Goal: Browse casually

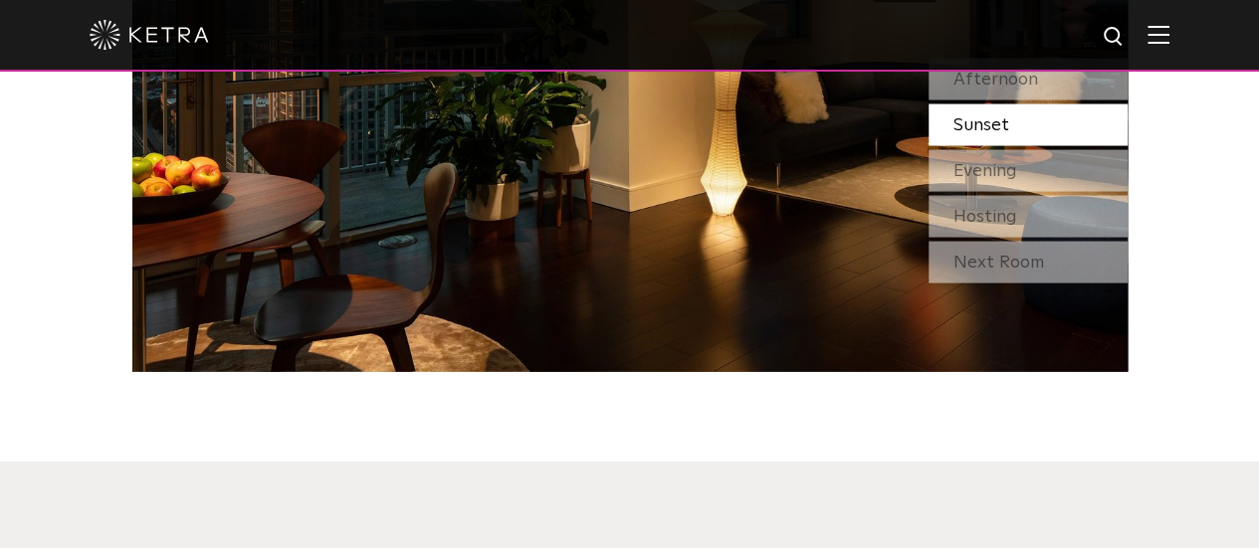
scroll to position [1684, 0]
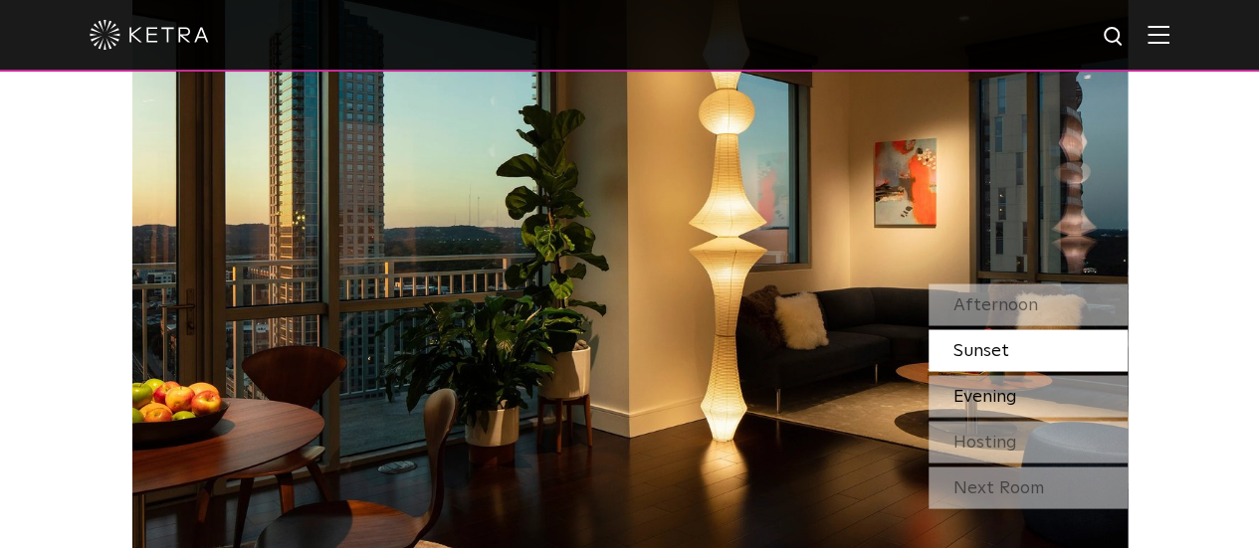
click at [992, 387] on span "Evening" at bounding box center [985, 396] width 64 height 18
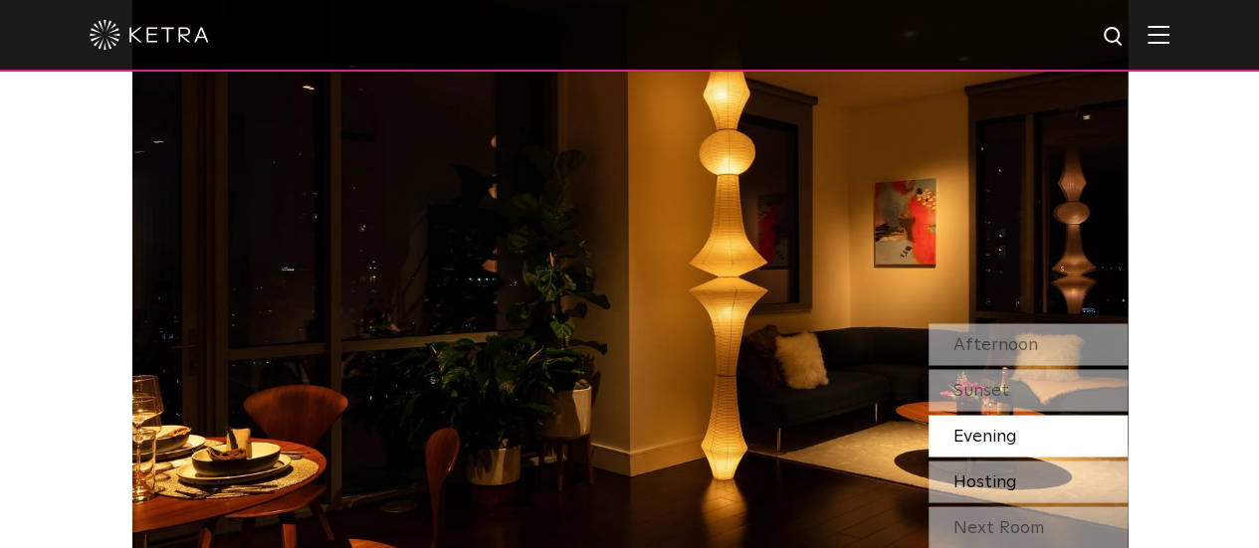
scroll to position [0, 0]
click at [1006, 473] on span "Hosting" at bounding box center [985, 482] width 64 height 18
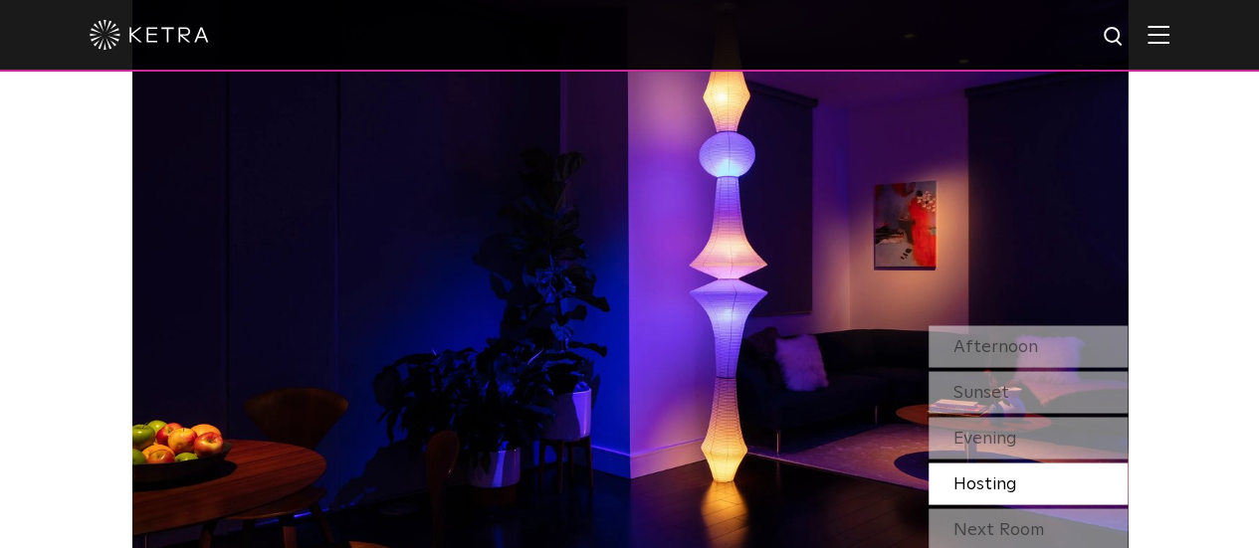
scroll to position [1628, 0]
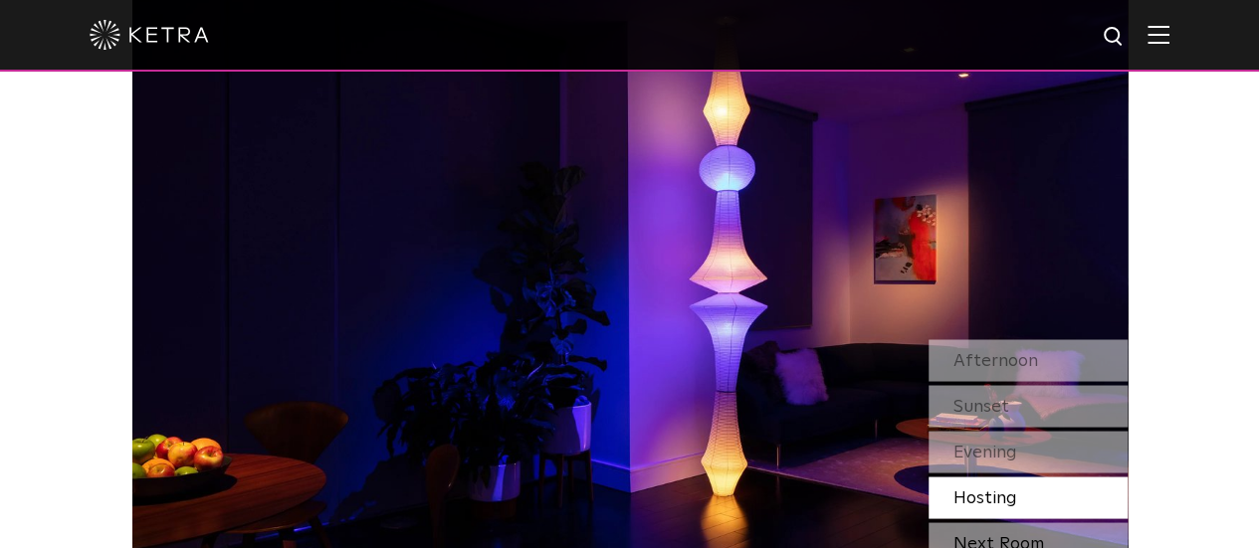
click at [1013, 522] on div "Next Room" at bounding box center [1028, 543] width 199 height 42
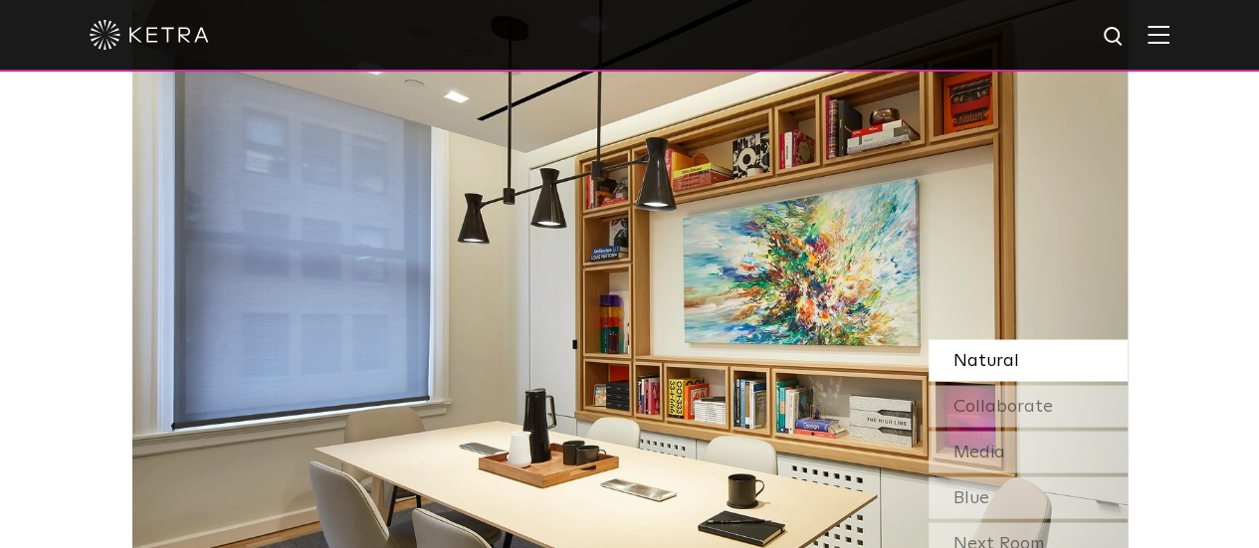
click at [1013, 522] on div "Next Room" at bounding box center [1028, 543] width 199 height 42
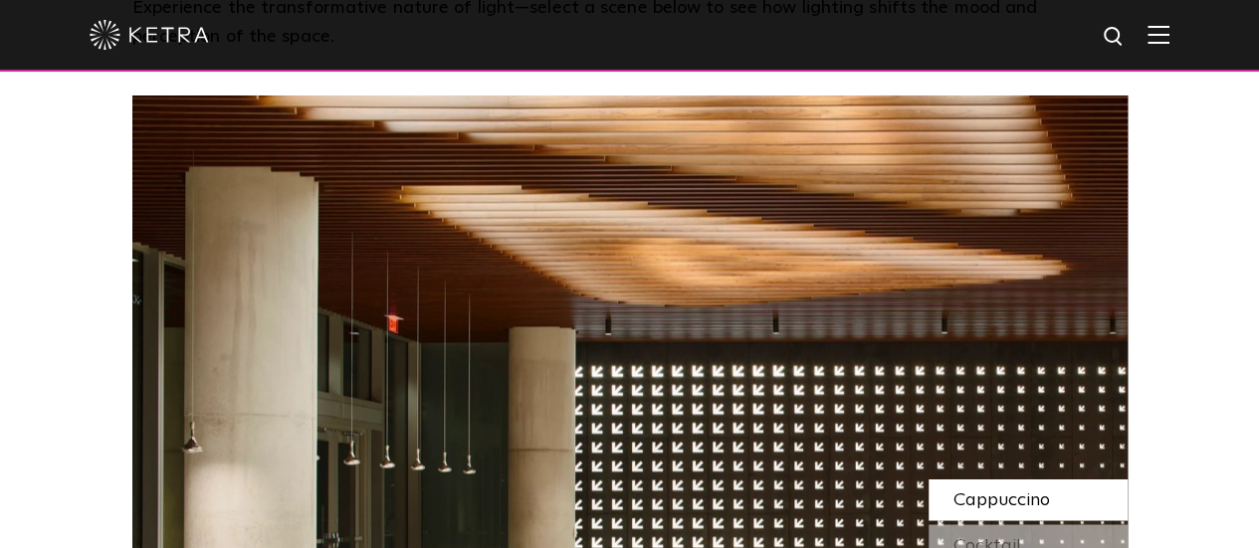
scroll to position [1487, 0]
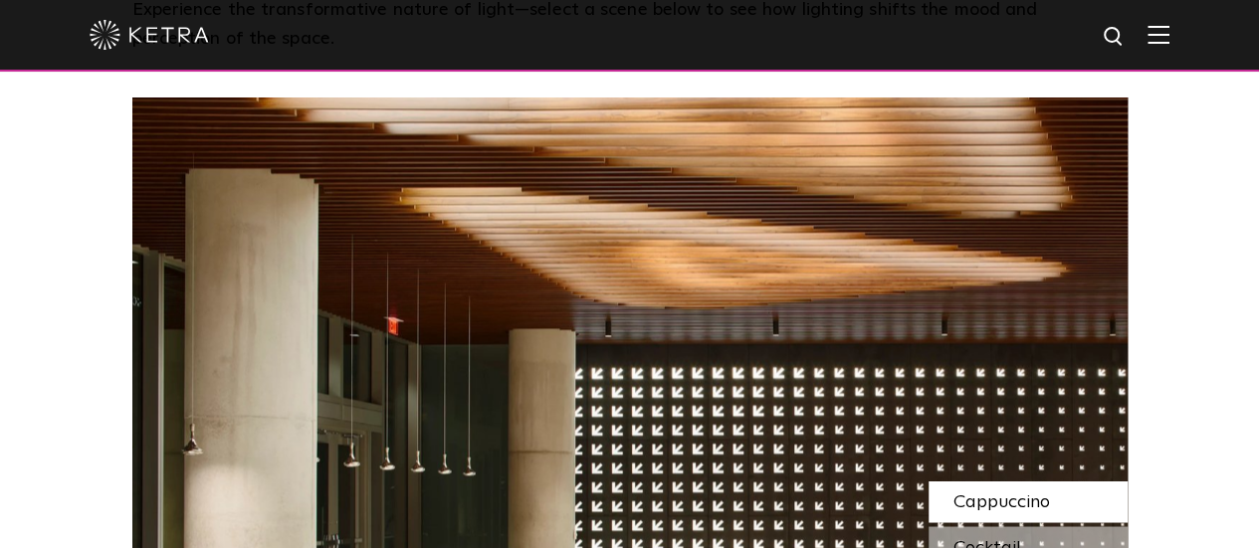
click at [1057, 526] on div "Cocktail" at bounding box center [1028, 547] width 199 height 42
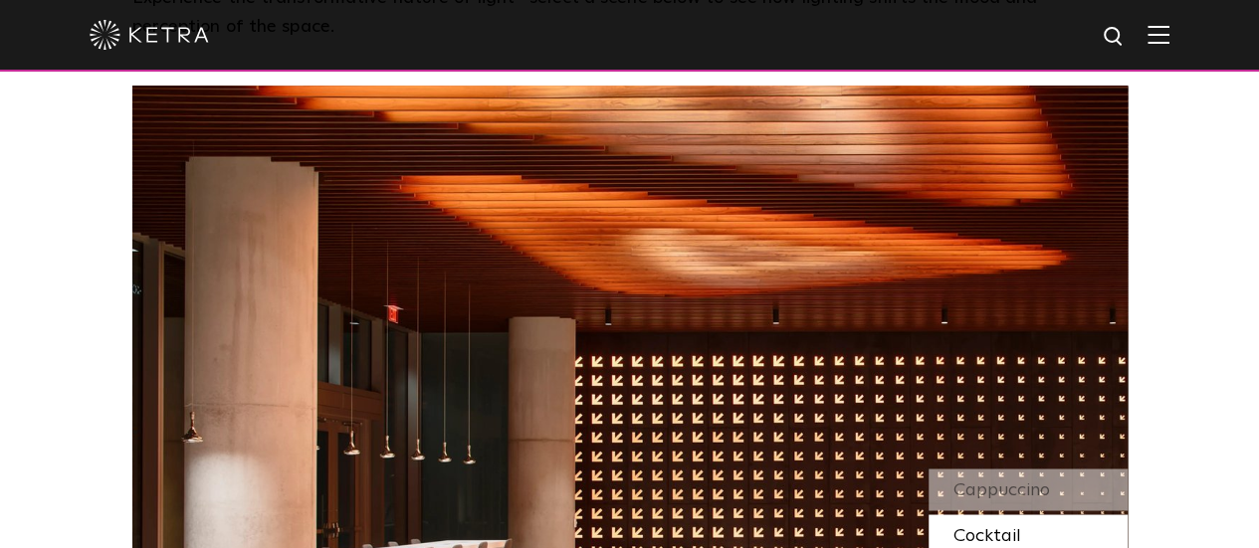
scroll to position [1497, 0]
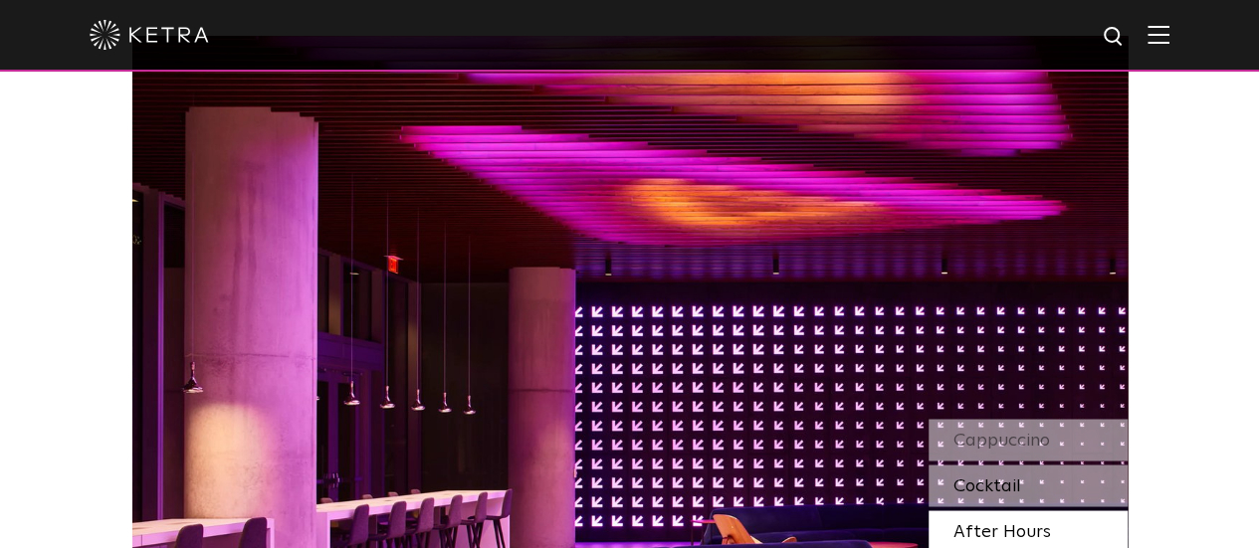
scroll to position [1550, 0]
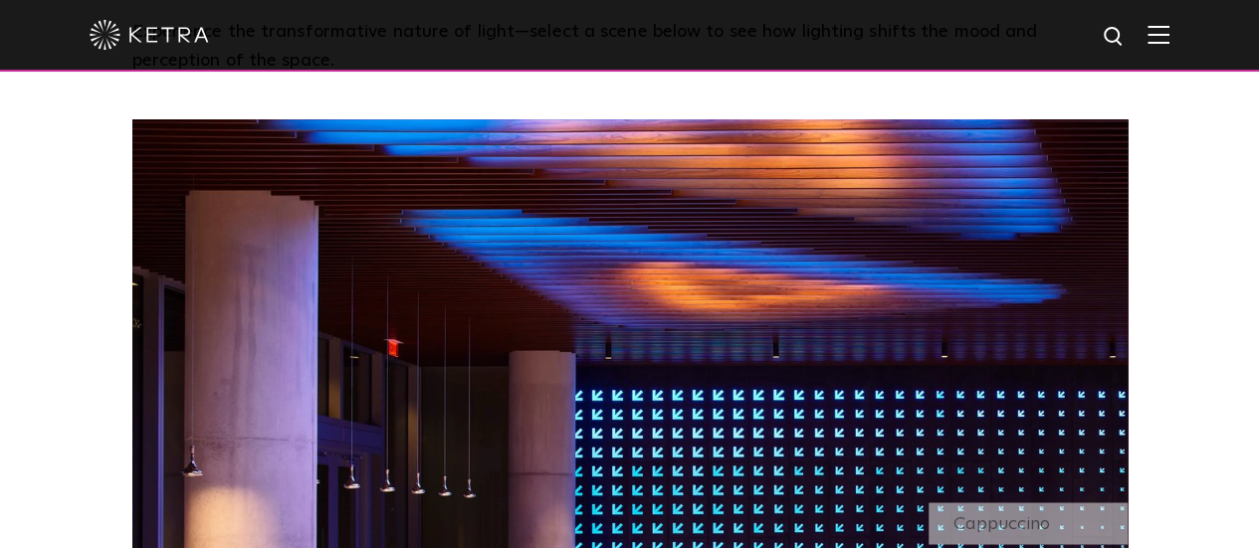
scroll to position [1467, 0]
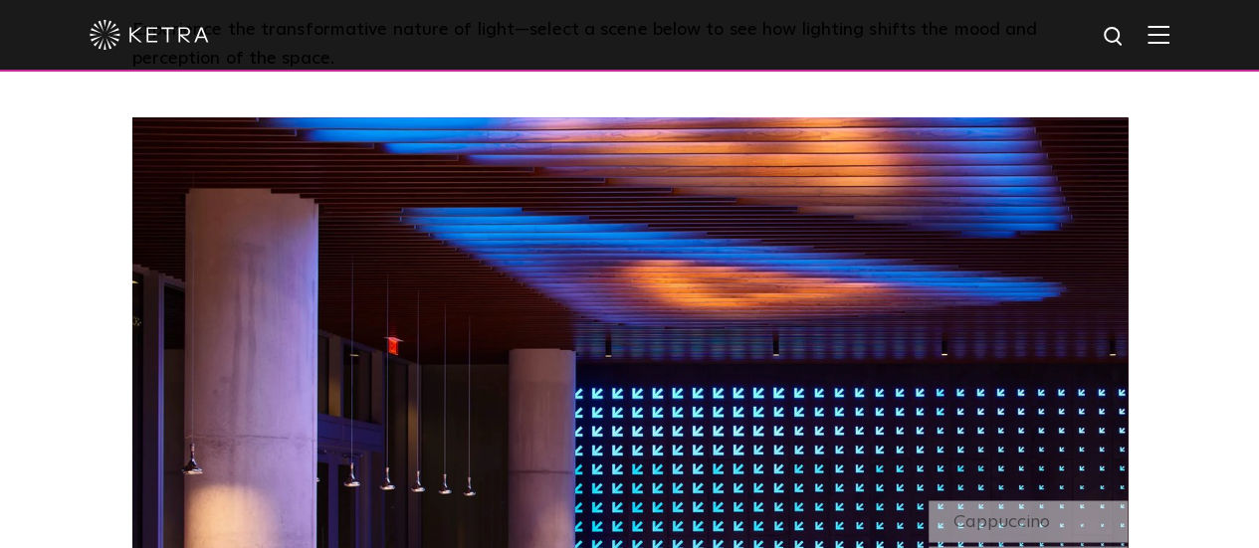
click at [1011, 424] on img at bounding box center [629, 465] width 995 height 697
